Goal: Transaction & Acquisition: Purchase product/service

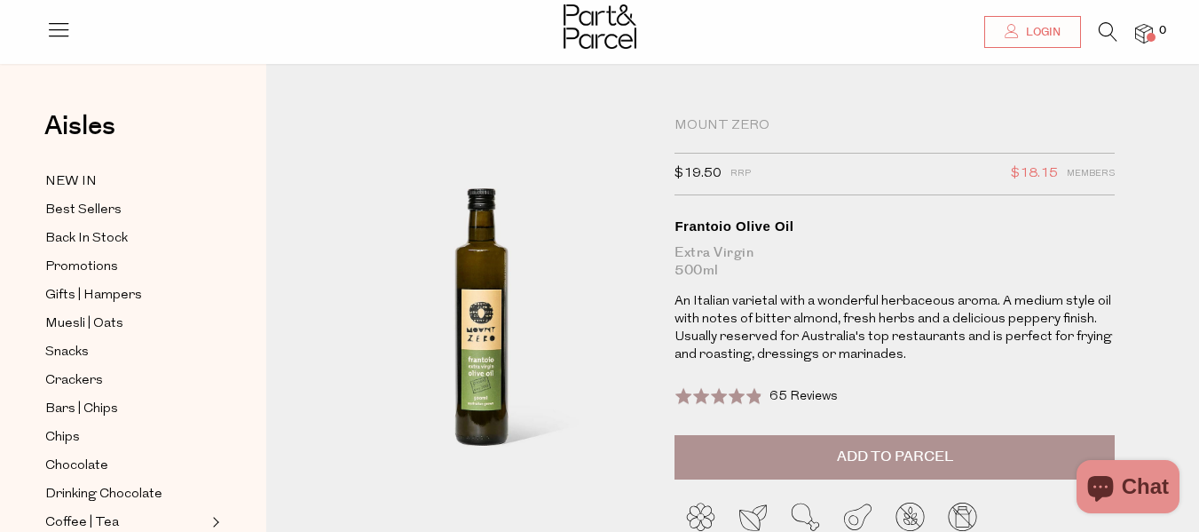
select select "English"
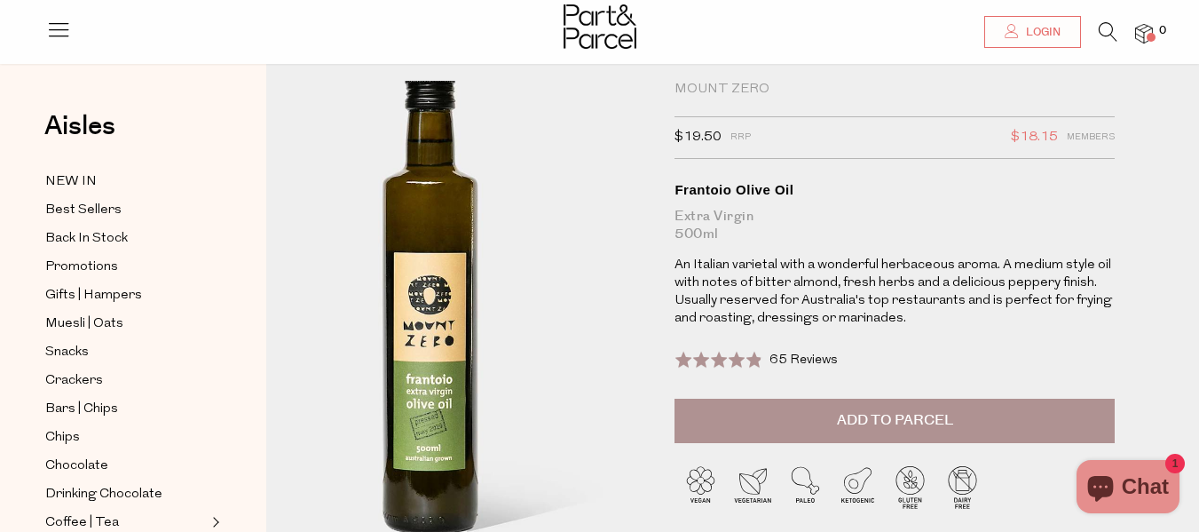
scroll to position [35, 0]
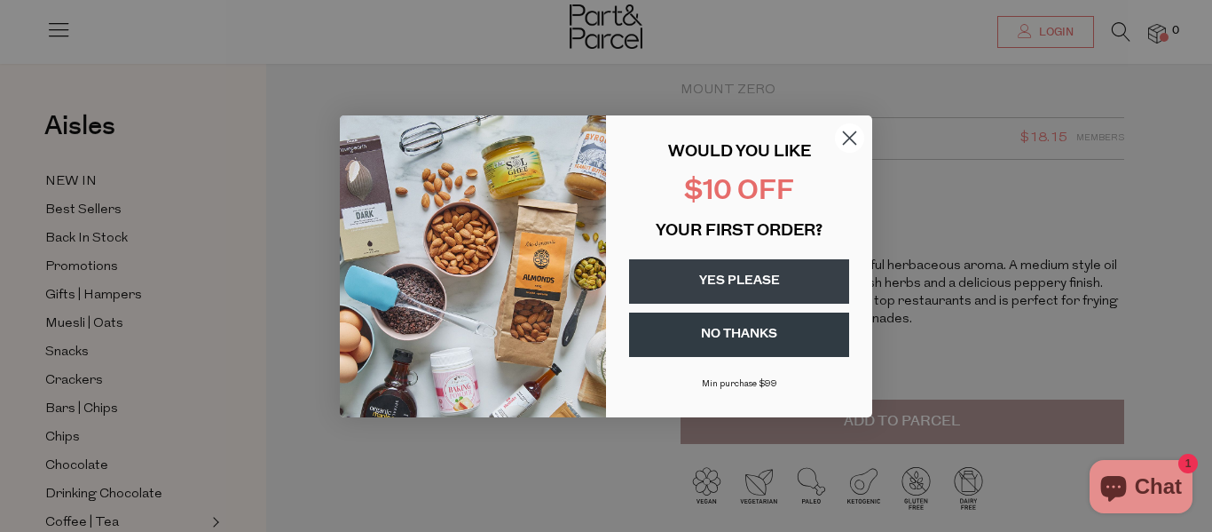
click at [847, 135] on icon "Close dialog" at bounding box center [850, 137] width 12 height 12
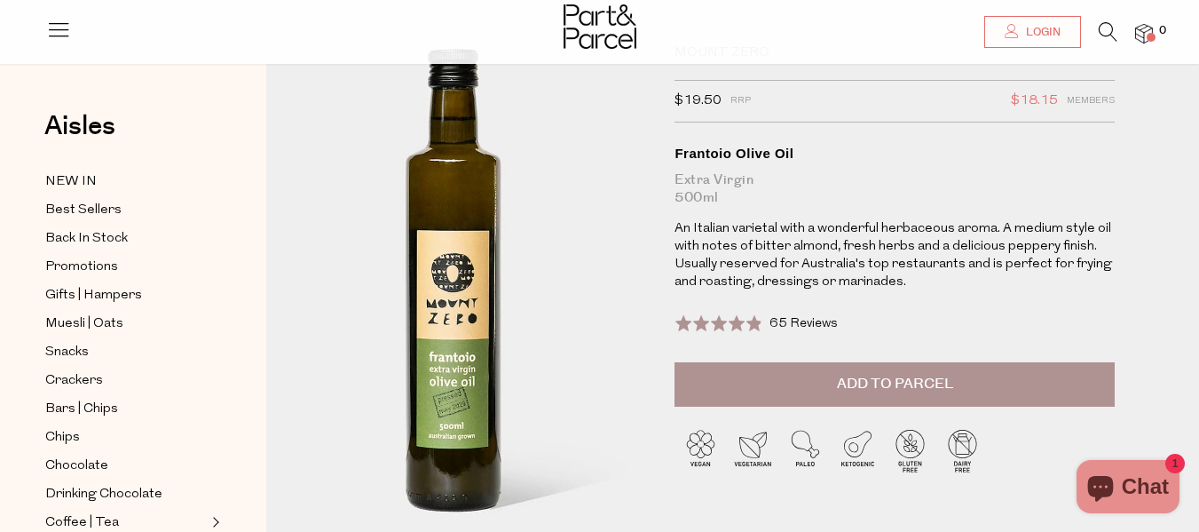
scroll to position [69, 0]
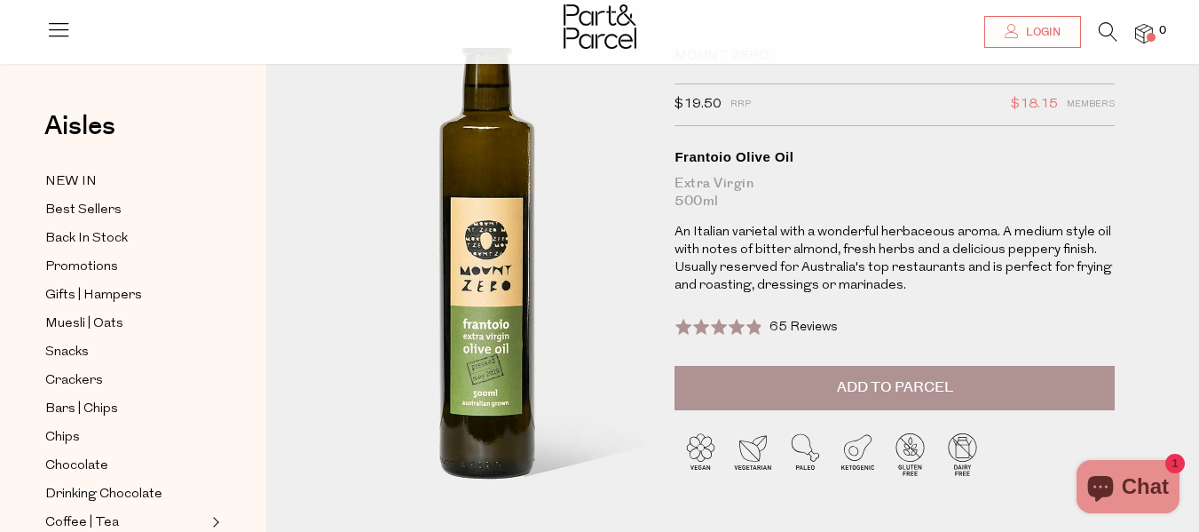
click at [474, 339] on img at bounding box center [490, 257] width 591 height 739
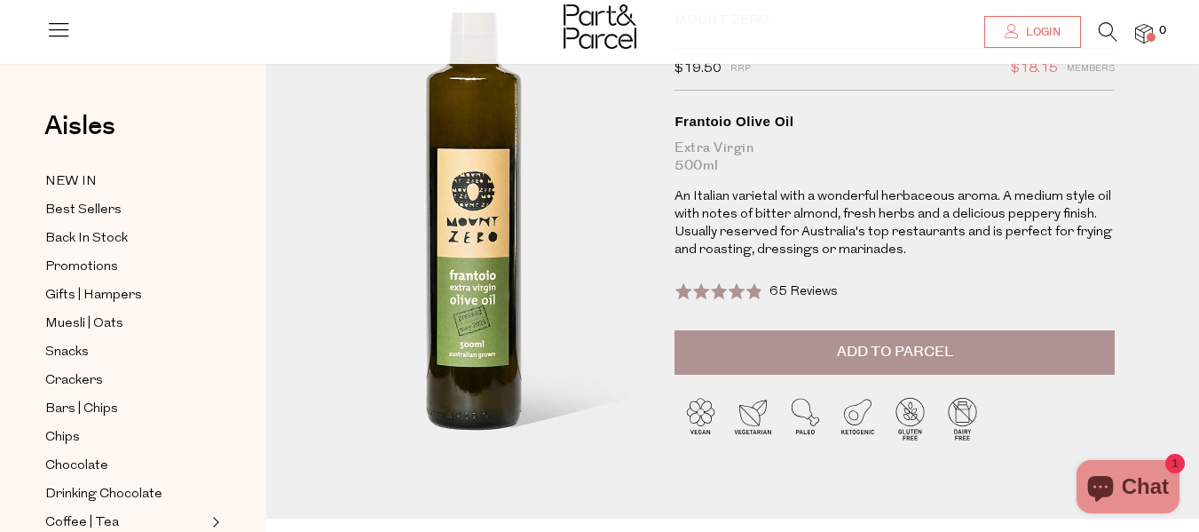
scroll to position [71, 0]
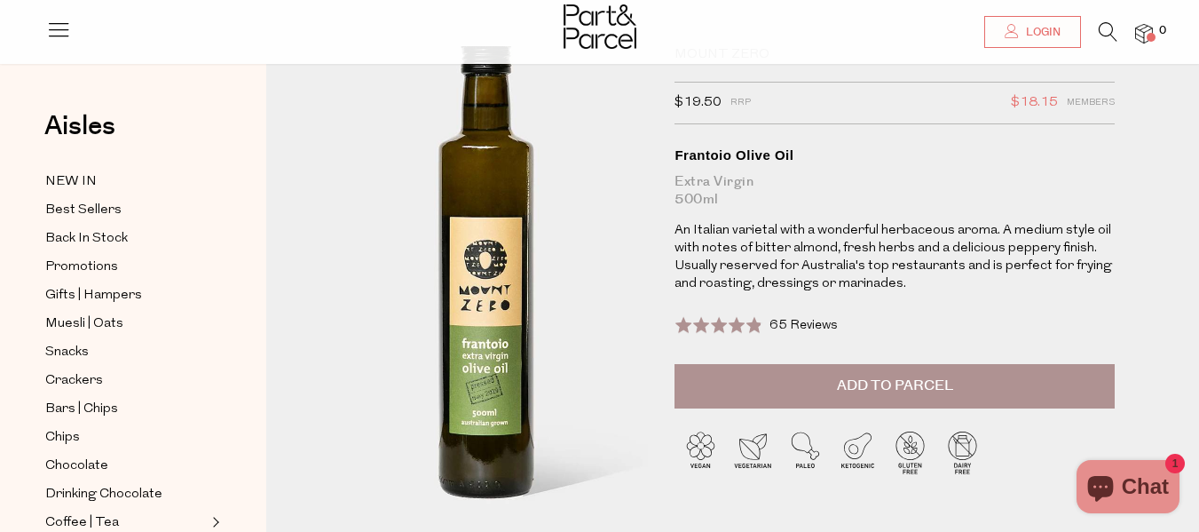
click at [474, 296] on img at bounding box center [489, 277] width 591 height 739
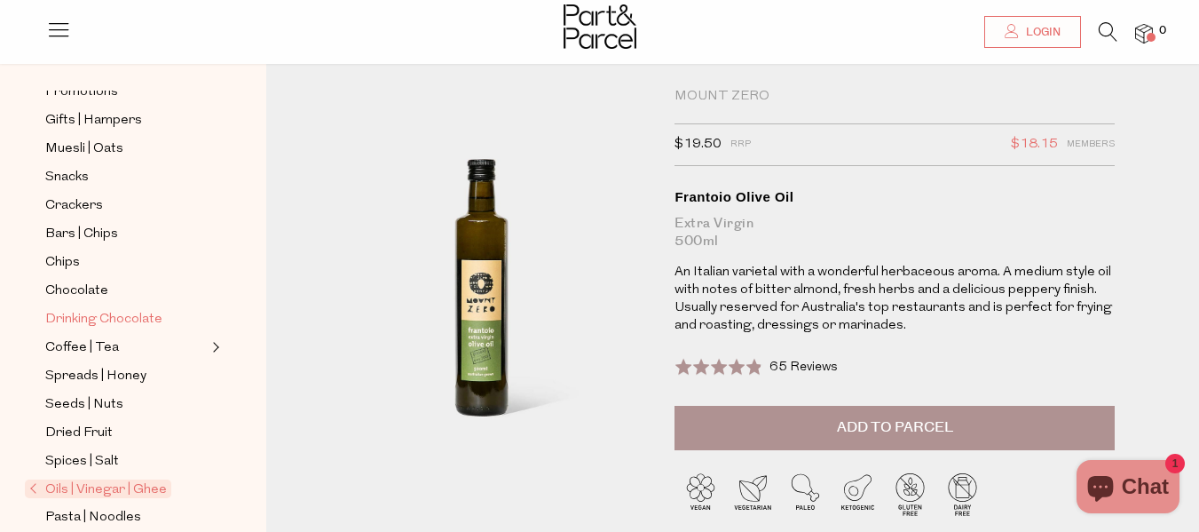
scroll to position [391, 0]
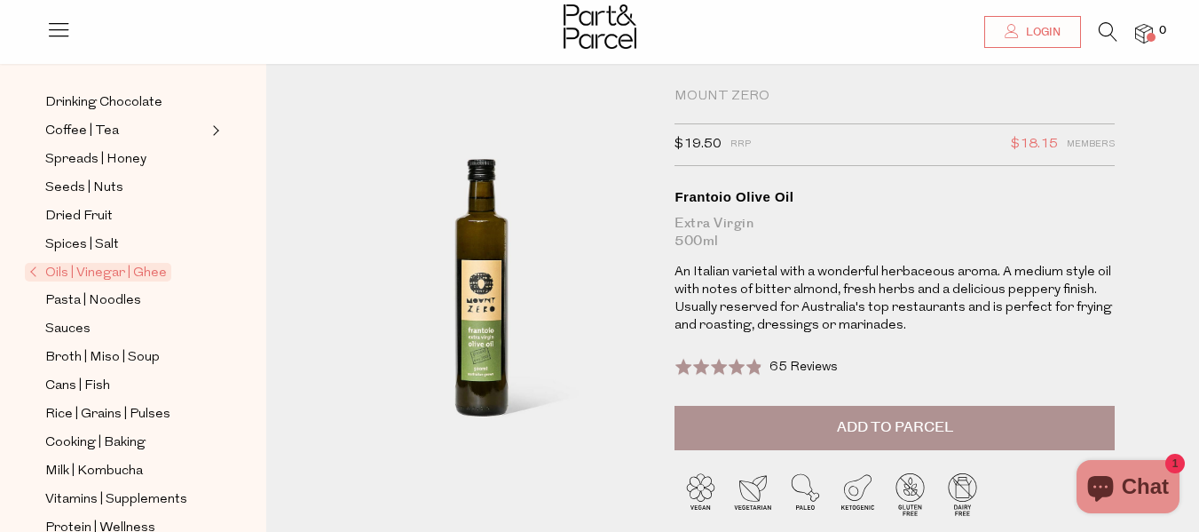
click at [60, 263] on span "Oils | Vinegar | Ghee" at bounding box center [98, 272] width 146 height 19
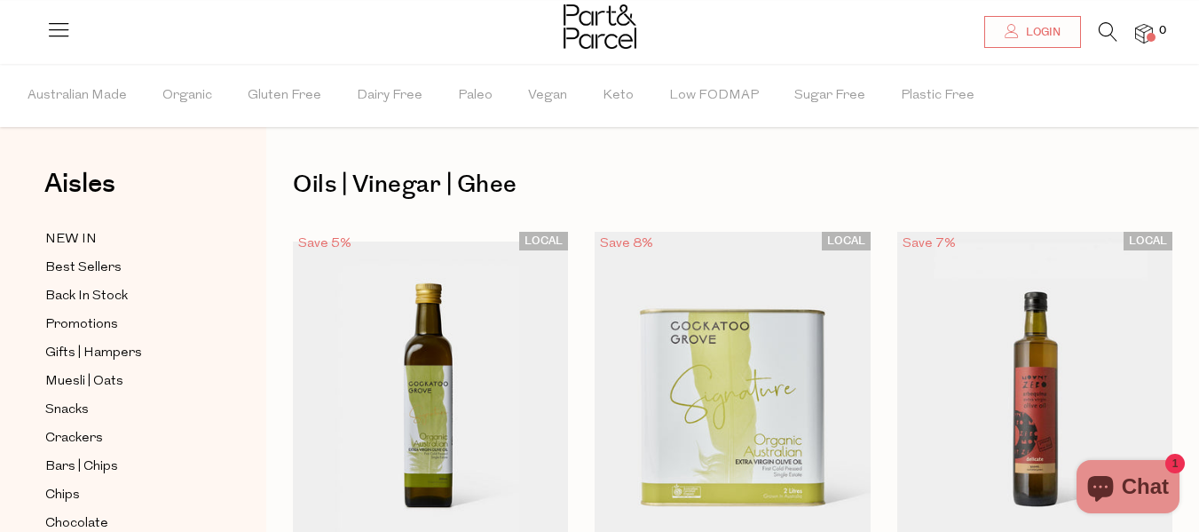
select select "English"
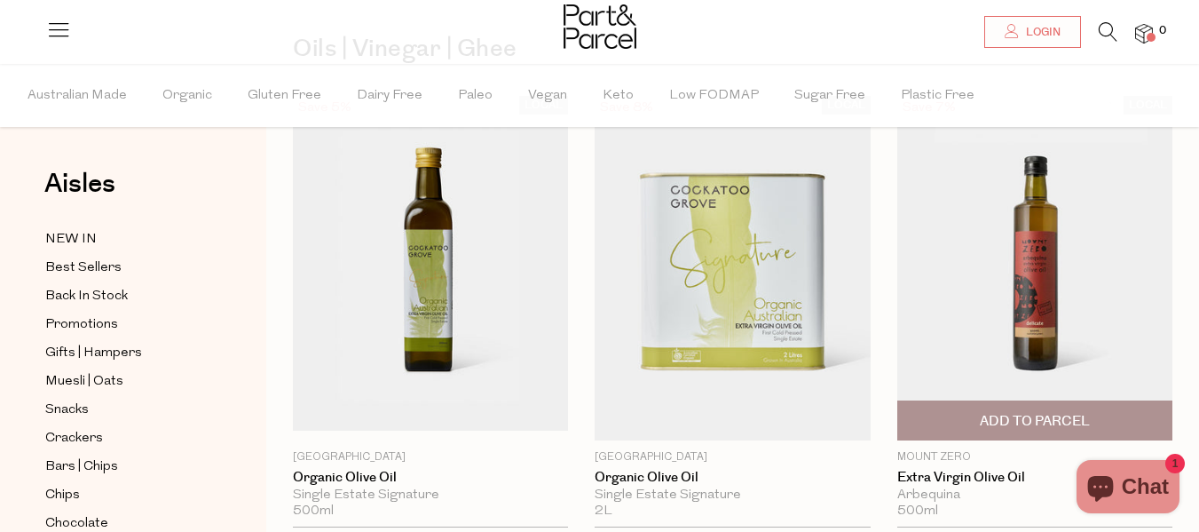
scroll to position [112, 0]
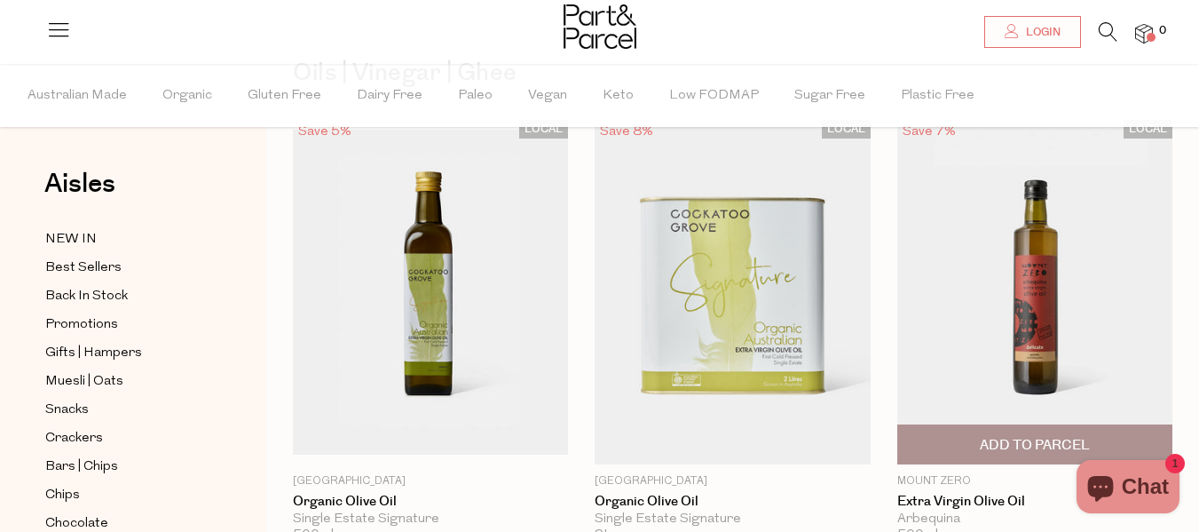
click at [1029, 291] on img at bounding box center [1034, 292] width 275 height 344
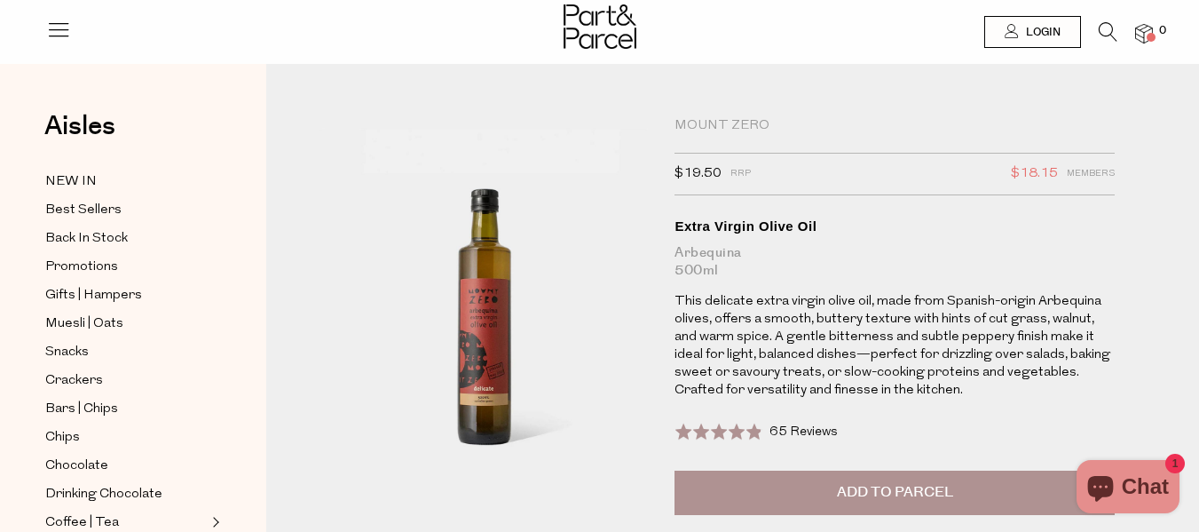
select select "English"
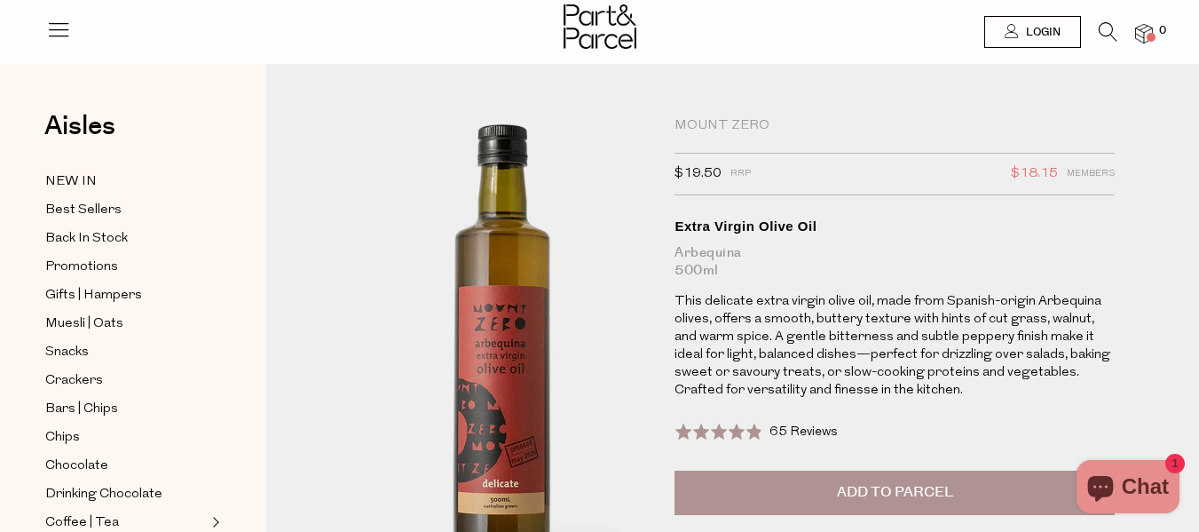
click at [462, 337] on img at bounding box center [500, 365] width 591 height 739
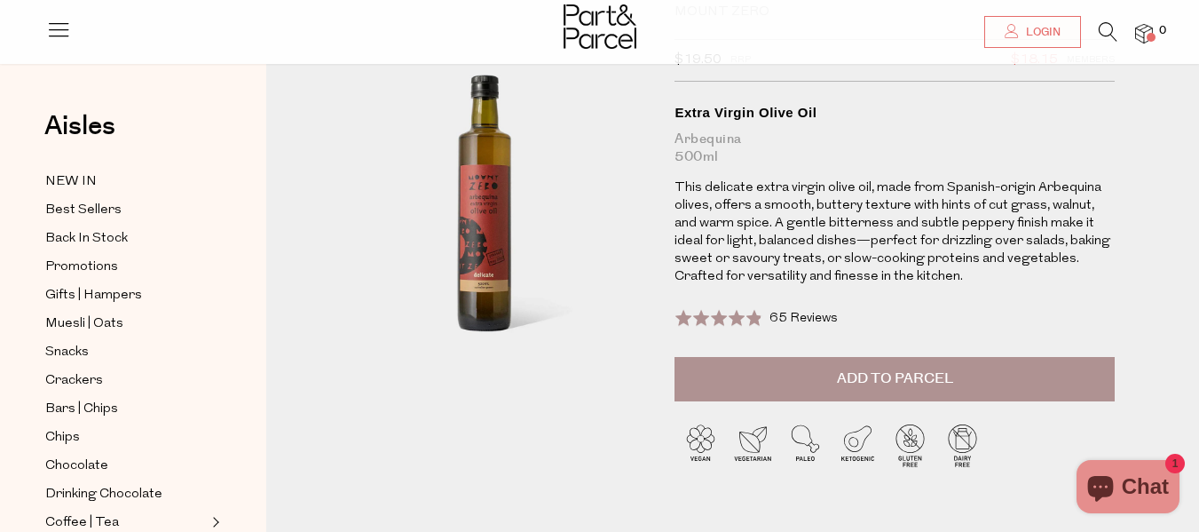
scroll to position [106, 0]
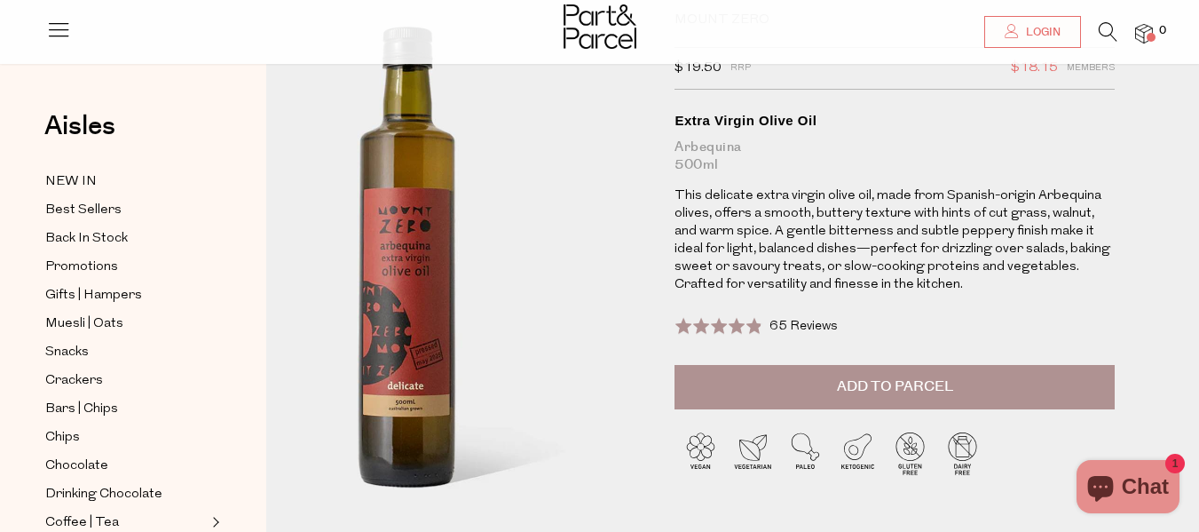
click at [581, 217] on img at bounding box center [405, 267] width 591 height 739
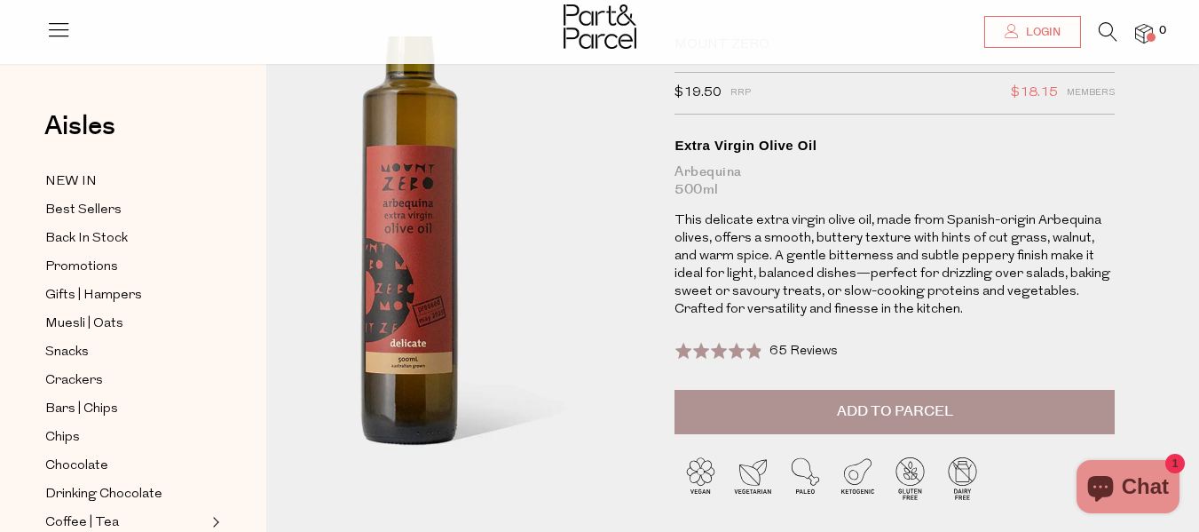
scroll to position [20, 0]
